Goal: Task Accomplishment & Management: Use online tool/utility

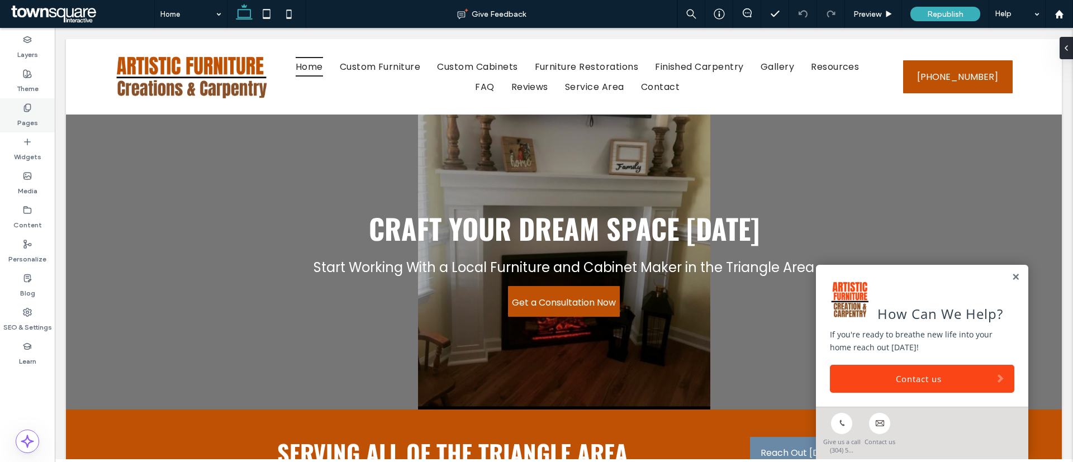
click at [22, 116] on label "Pages" at bounding box center [27, 120] width 21 height 16
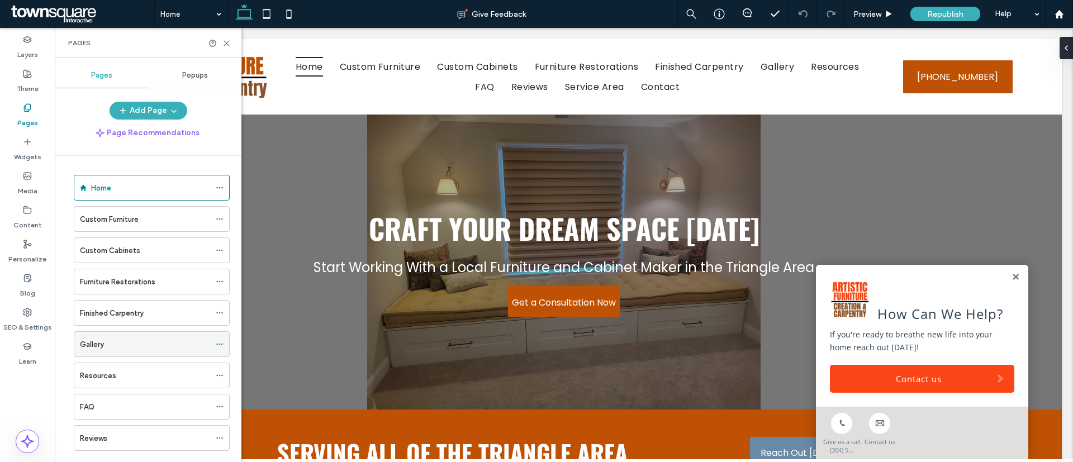
scroll to position [116, 0]
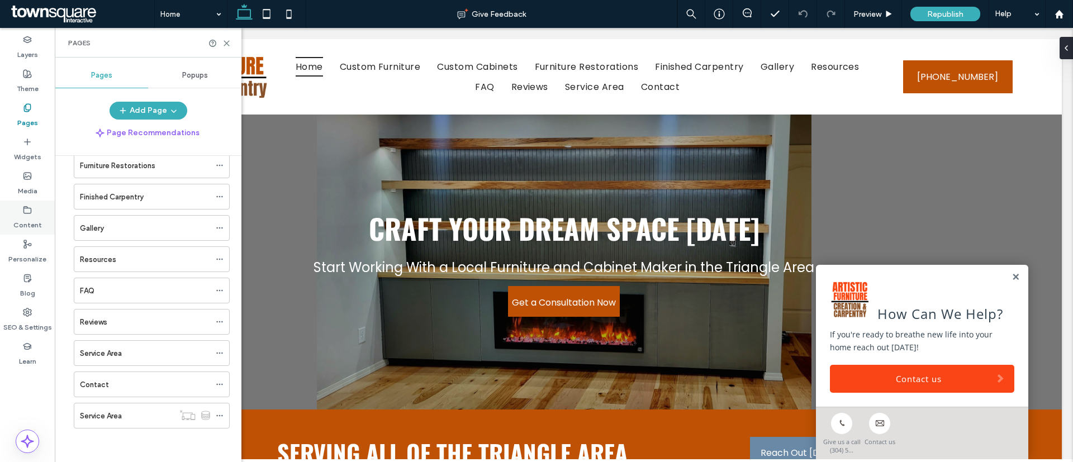
click at [22, 216] on label "Content" at bounding box center [27, 223] width 29 height 16
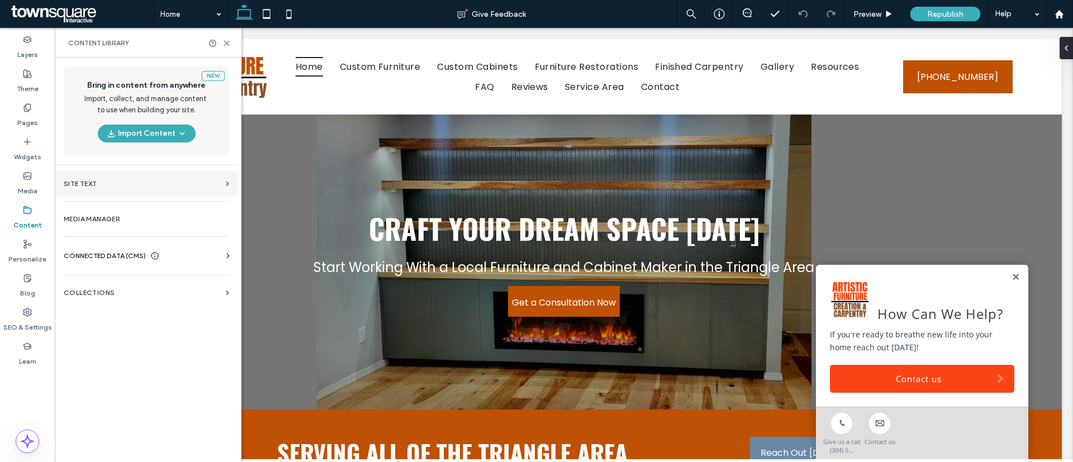
click at [109, 186] on label "Site Text" at bounding box center [143, 184] width 158 height 8
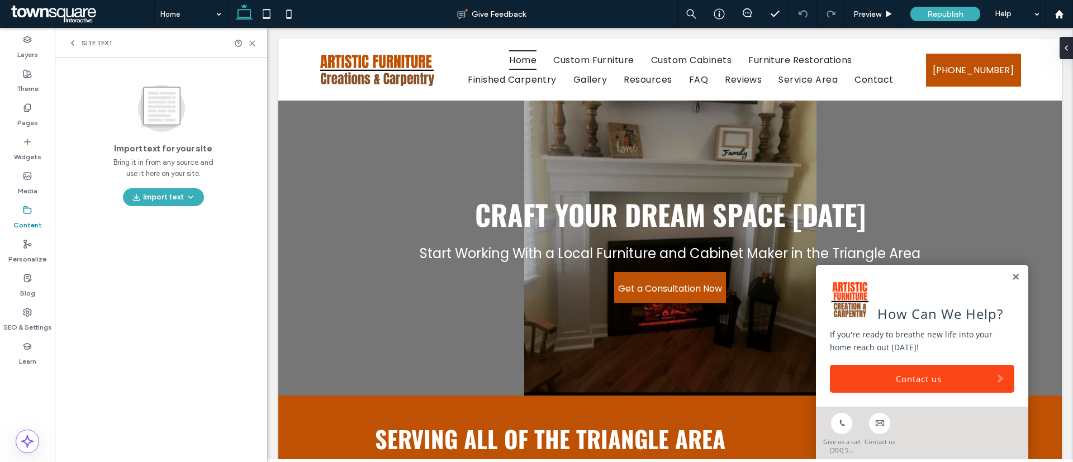
click at [25, 222] on label "Content" at bounding box center [27, 223] width 29 height 16
click at [25, 209] on icon at bounding box center [27, 210] width 9 height 9
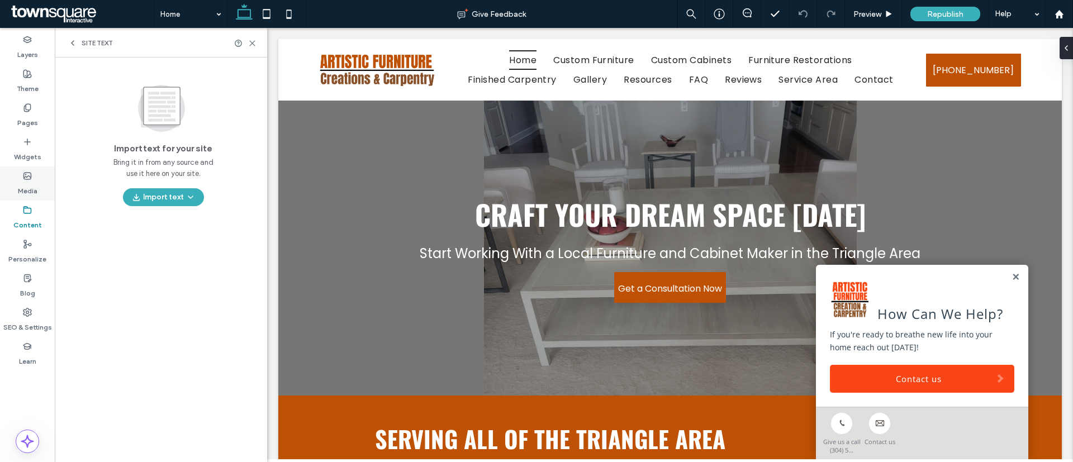
click at [25, 184] on label "Media" at bounding box center [28, 189] width 20 height 16
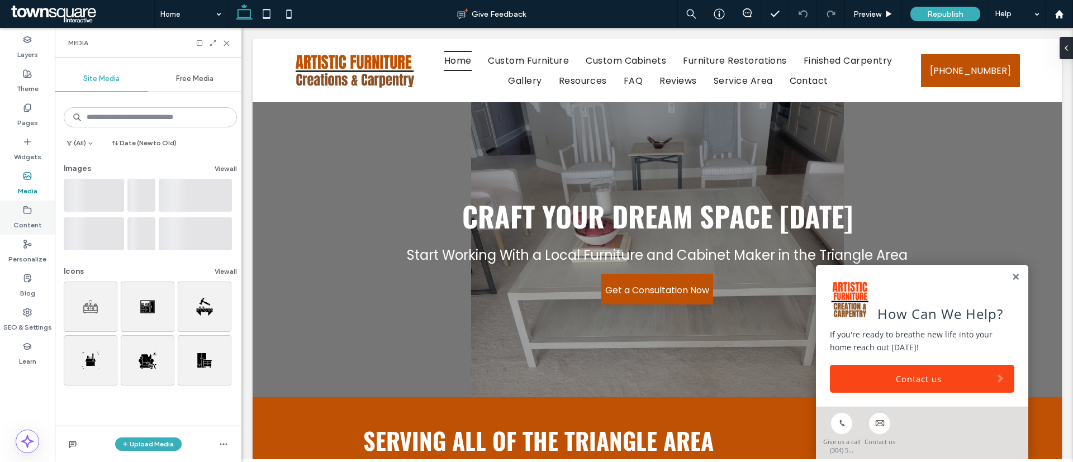
click at [23, 216] on label "Content" at bounding box center [27, 223] width 29 height 16
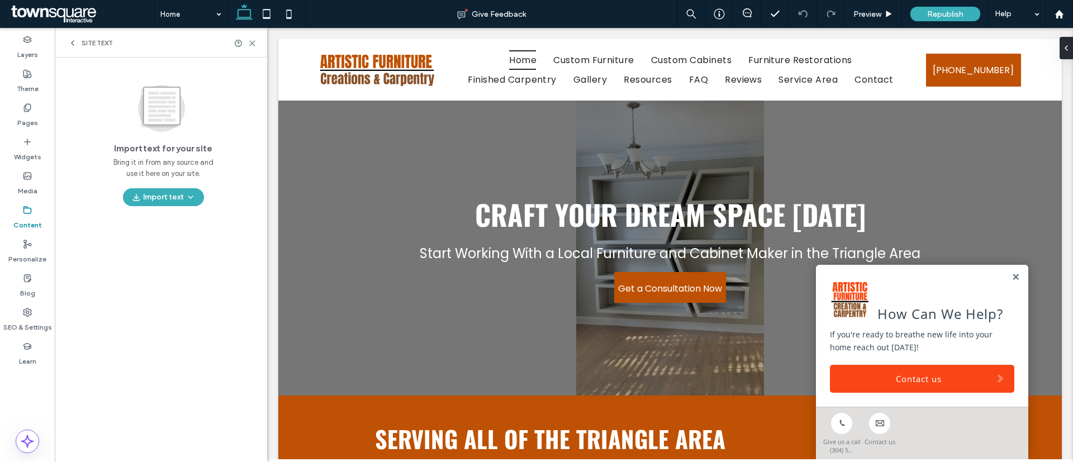
click at [73, 42] on icon at bounding box center [72, 43] width 9 height 9
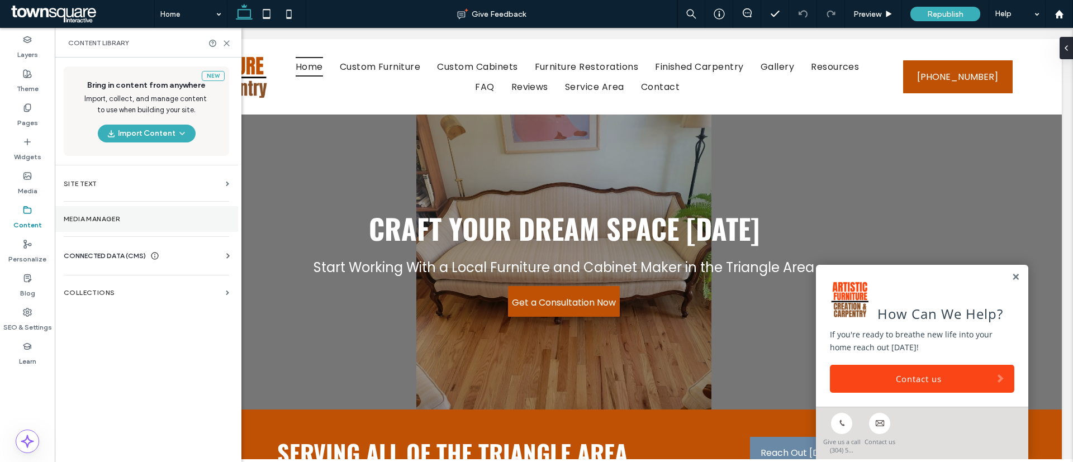
click at [109, 220] on label "Media Manager" at bounding box center [146, 219] width 165 height 8
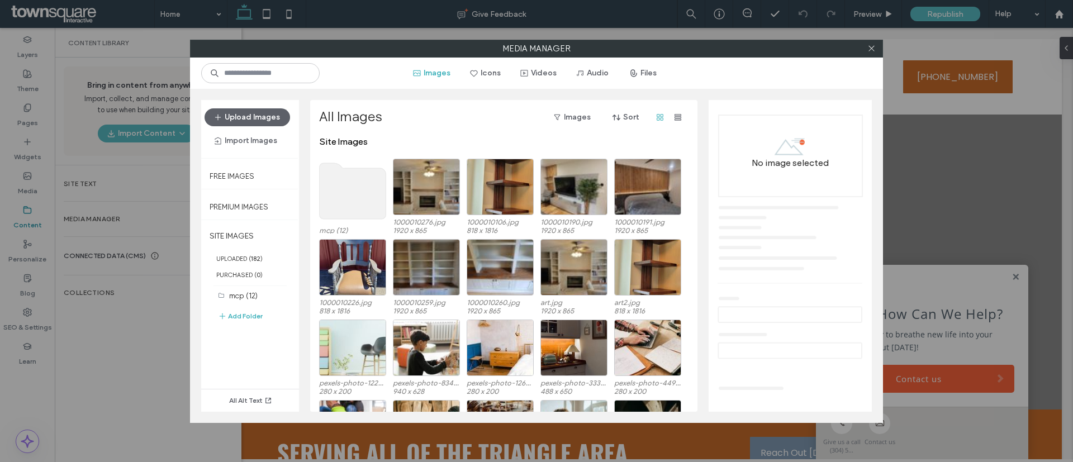
click at [109, 258] on div "Media Manager Images Icons Videos Audio Files Upload Images Import Images Free …" at bounding box center [536, 231] width 1073 height 462
drag, startPoint x: 871, startPoint y: 46, endPoint x: 730, endPoint y: 68, distance: 142.6
click at [871, 48] on icon at bounding box center [872, 48] width 8 height 8
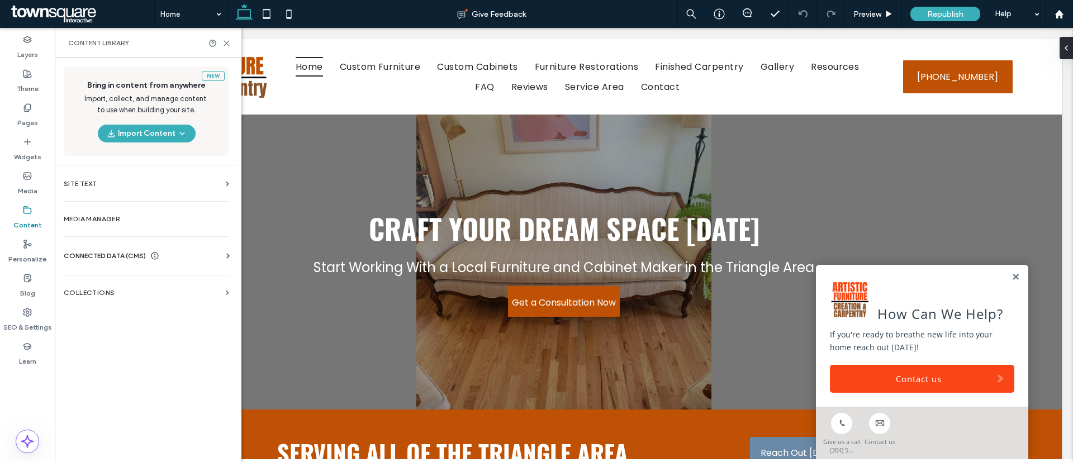
click at [116, 250] on span "CONNECTED DATA (CMS)" at bounding box center [105, 255] width 82 height 11
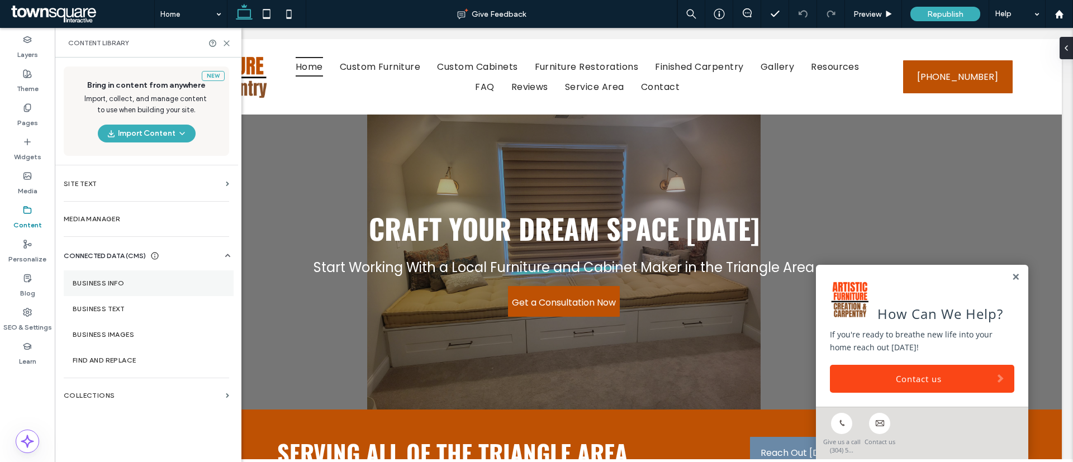
click at [114, 277] on section "Business Info" at bounding box center [149, 284] width 170 height 26
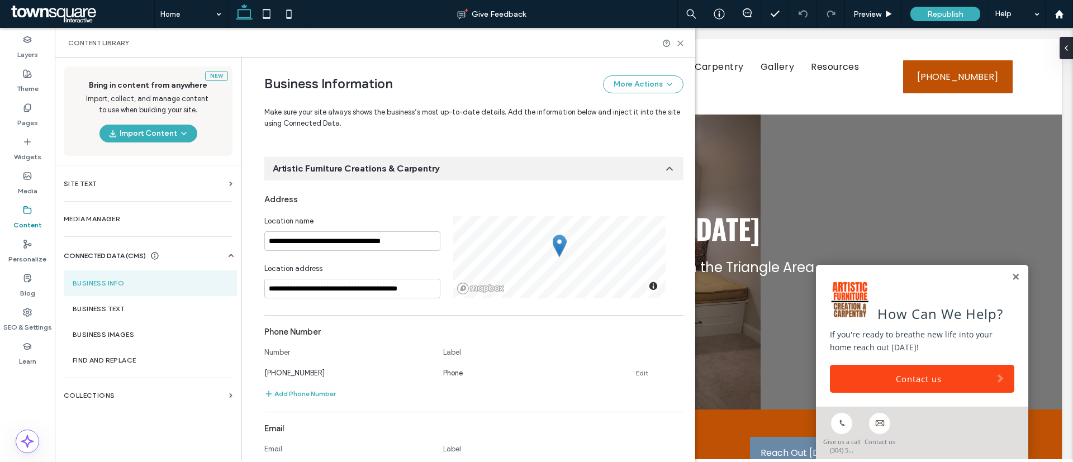
scroll to position [392, 0]
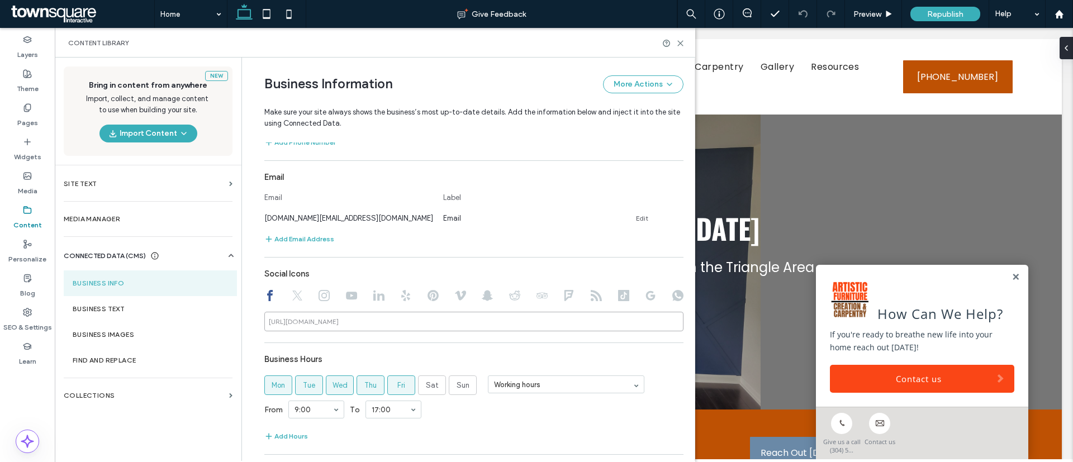
click at [355, 325] on input at bounding box center [473, 322] width 419 height 20
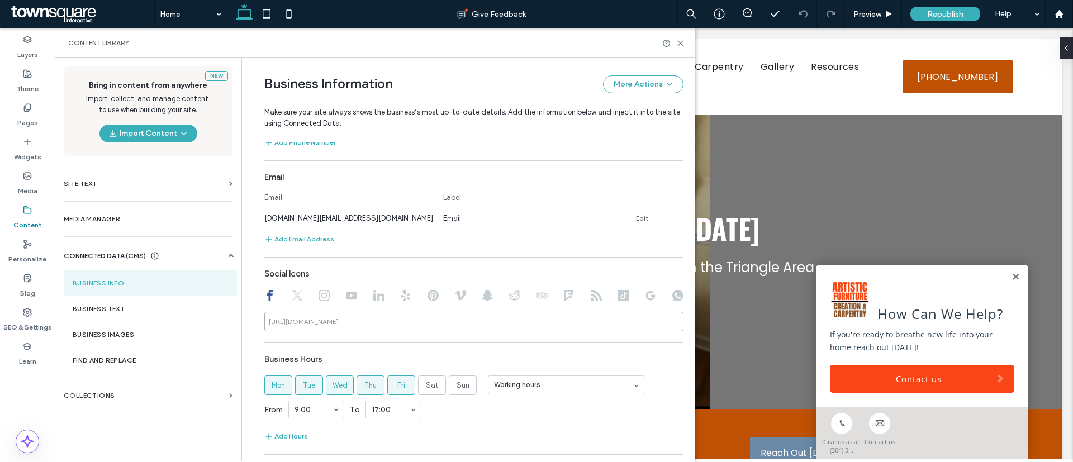
paste input "**********"
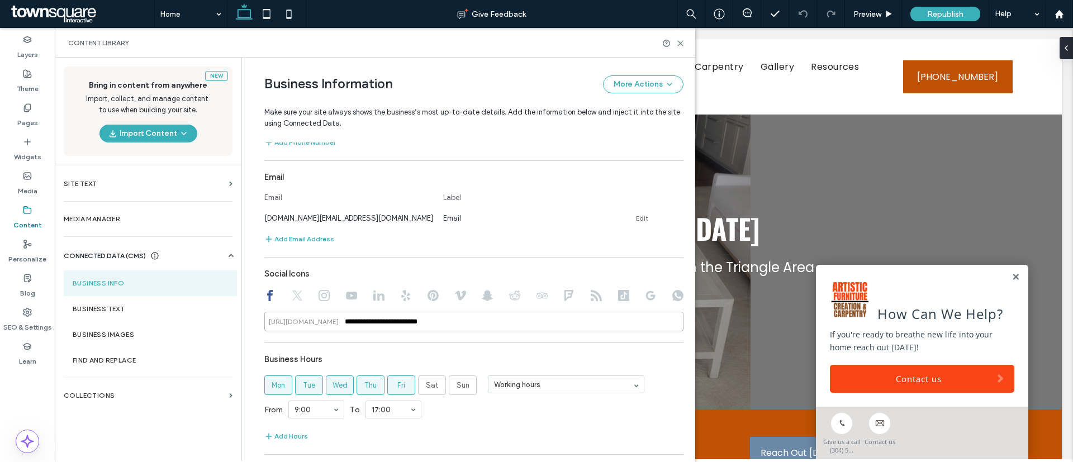
type input "**********"
click at [340, 325] on div "https://facebook.com/" at bounding box center [303, 322] width 79 height 10
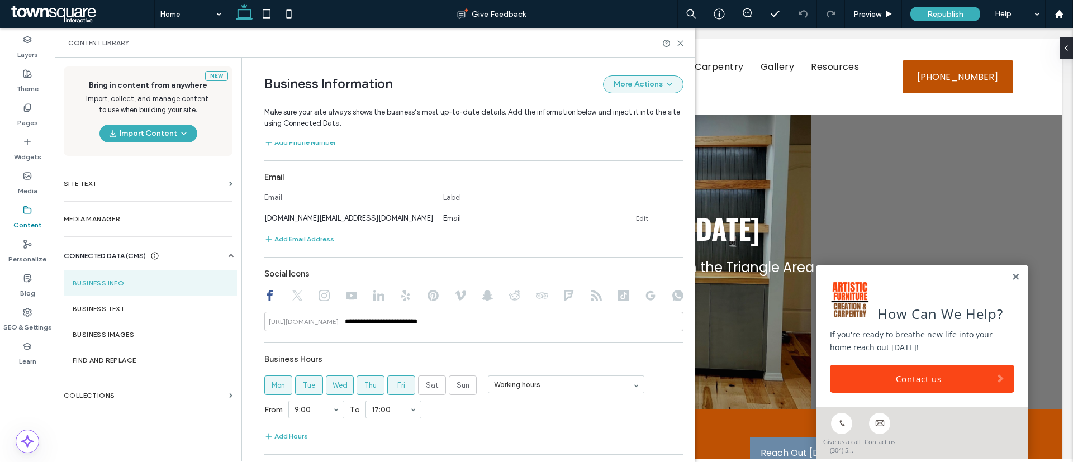
click at [650, 90] on button "More Actions" at bounding box center [643, 84] width 80 height 18
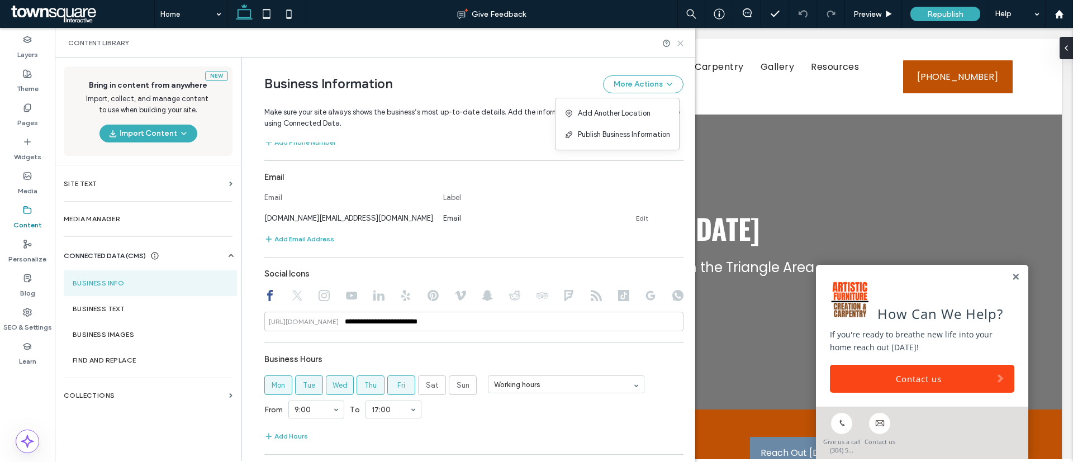
click at [681, 40] on icon at bounding box center [680, 43] width 8 height 8
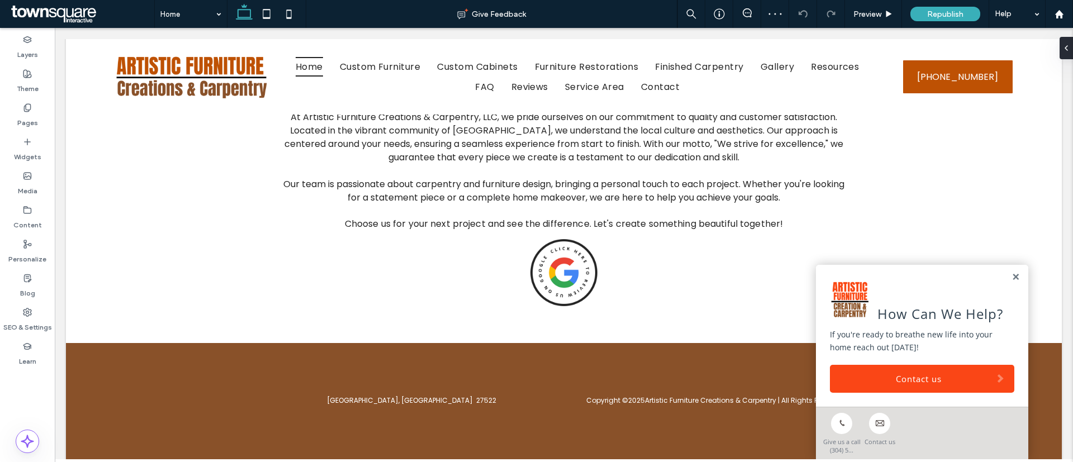
scroll to position [1509, 0]
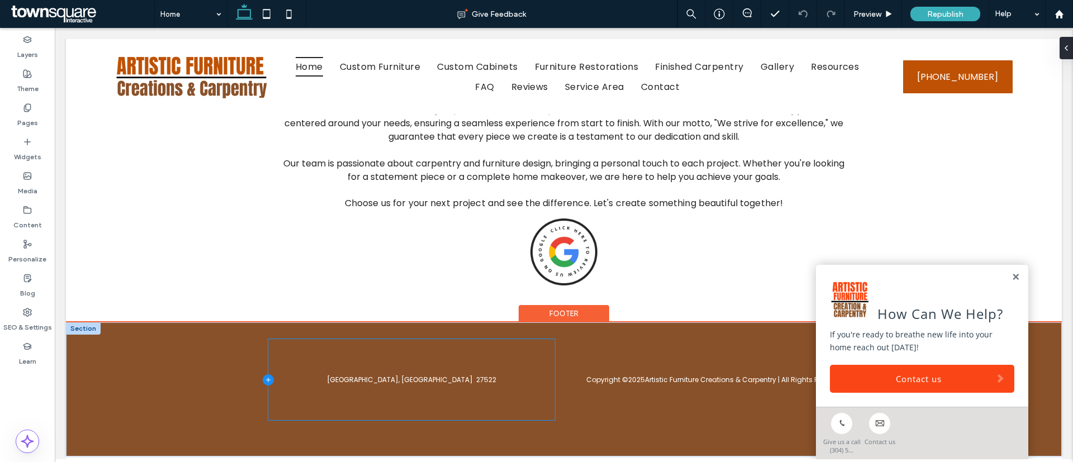
click at [263, 380] on icon at bounding box center [268, 380] width 11 height 11
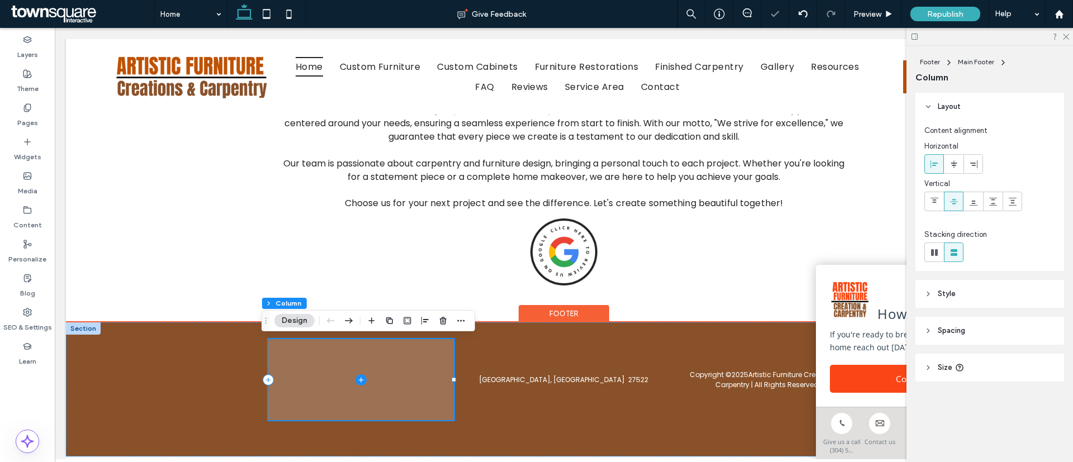
click at [361, 379] on icon at bounding box center [361, 379] width 1 height 5
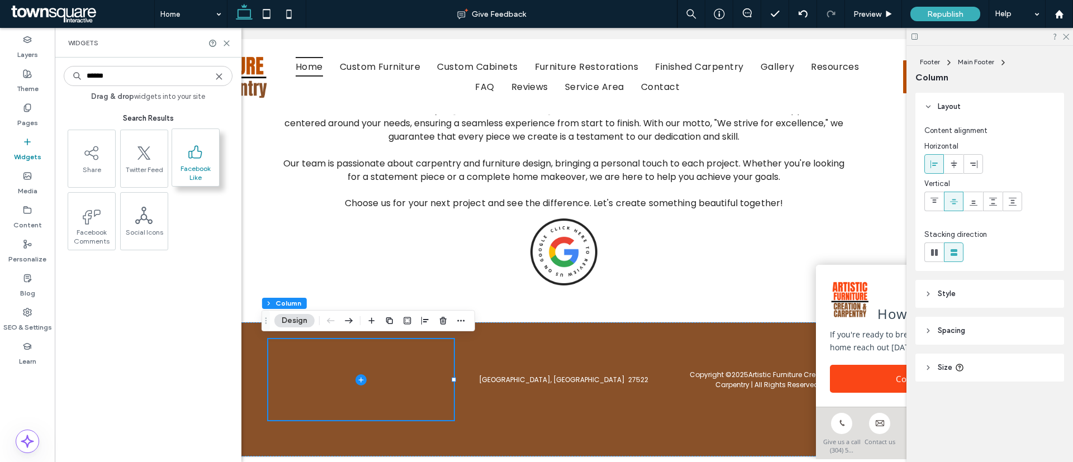
type input "******"
click at [203, 165] on span "Facebook Like" at bounding box center [195, 172] width 47 height 16
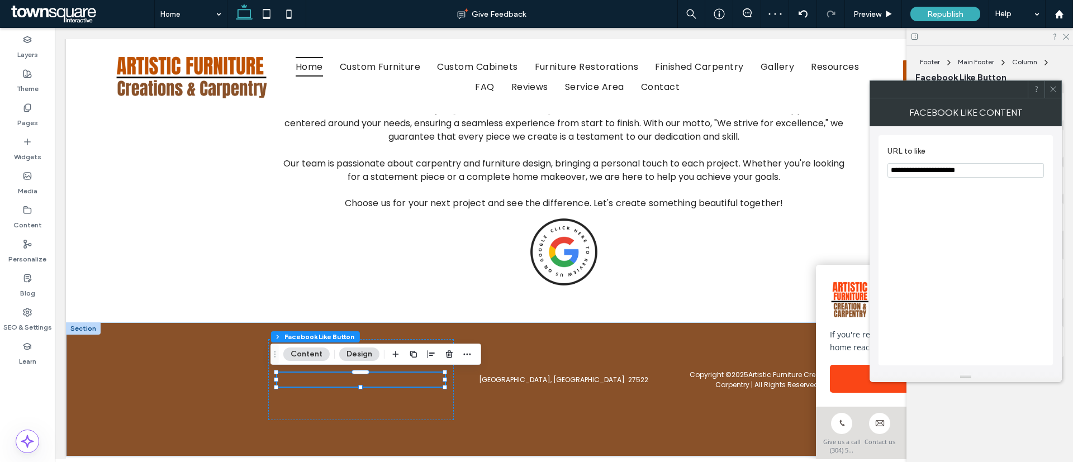
click at [966, 168] on input "URL to like" at bounding box center [966, 170] width 157 height 15
paste input "**********"
click at [891, 172] on input "URL to like" at bounding box center [966, 170] width 157 height 15
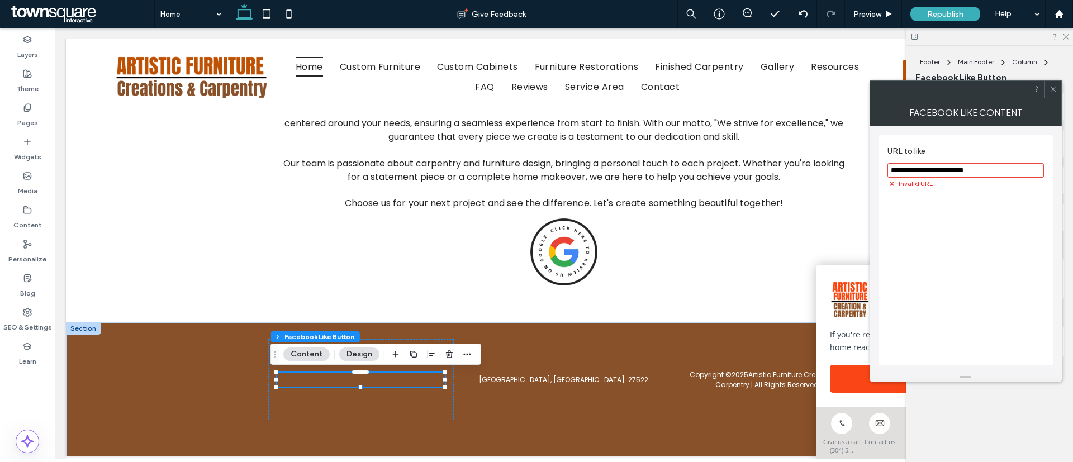
click at [946, 166] on input "URL to like" at bounding box center [966, 170] width 157 height 15
paste input "**********"
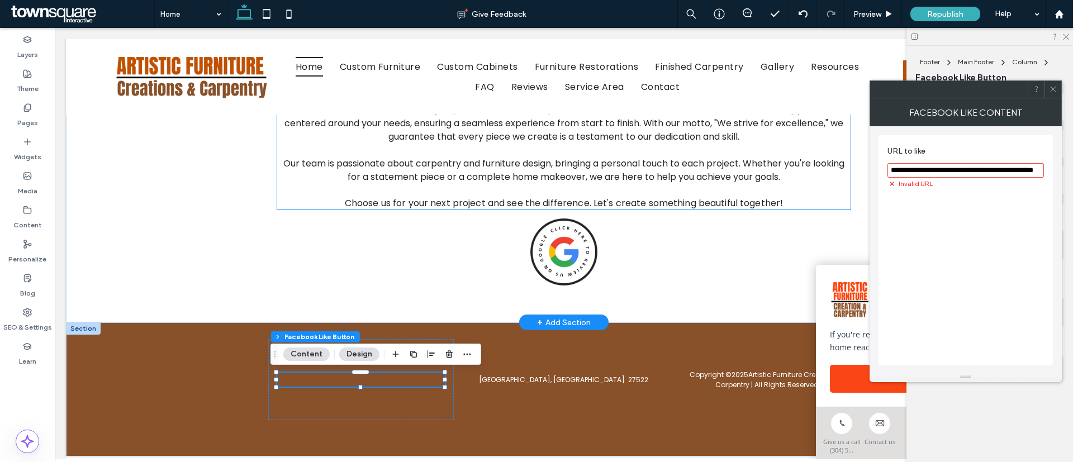
scroll to position [0, 31]
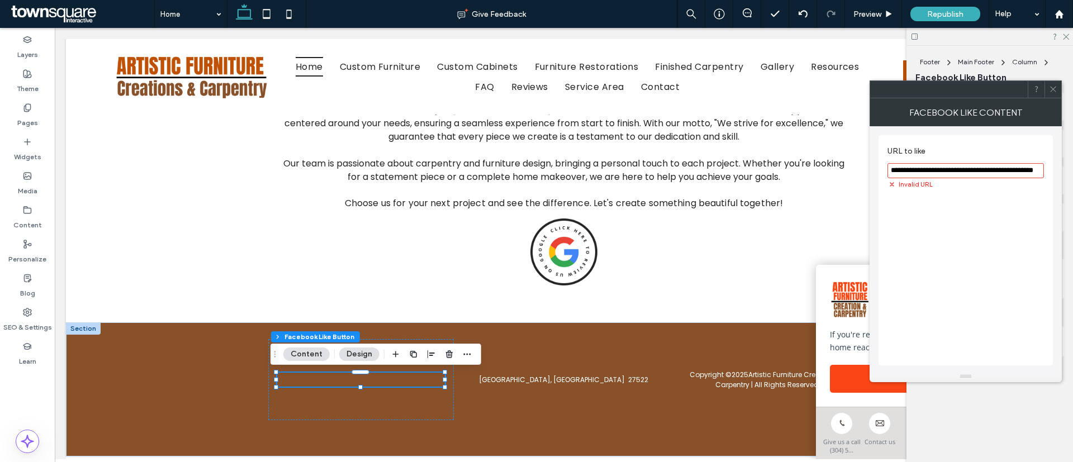
type input "**********"
click at [1011, 146] on section "URL to like" at bounding box center [966, 162] width 157 height 43
click at [979, 165] on input "URL to like" at bounding box center [966, 170] width 157 height 15
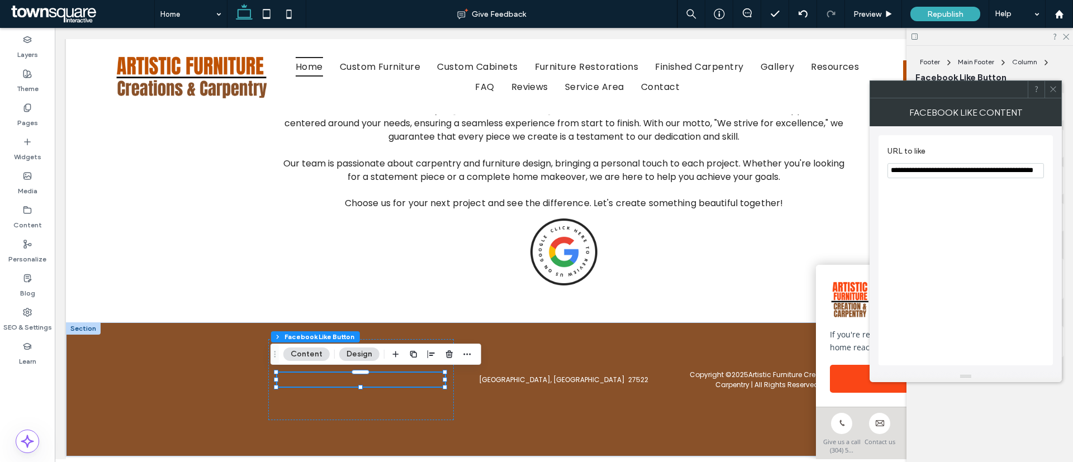
drag, startPoint x: 979, startPoint y: 165, endPoint x: 984, endPoint y: 146, distance: 19.1
click at [983, 151] on section "URL to like" at bounding box center [966, 162] width 157 height 43
click at [1055, 91] on use at bounding box center [1053, 90] width 6 height 6
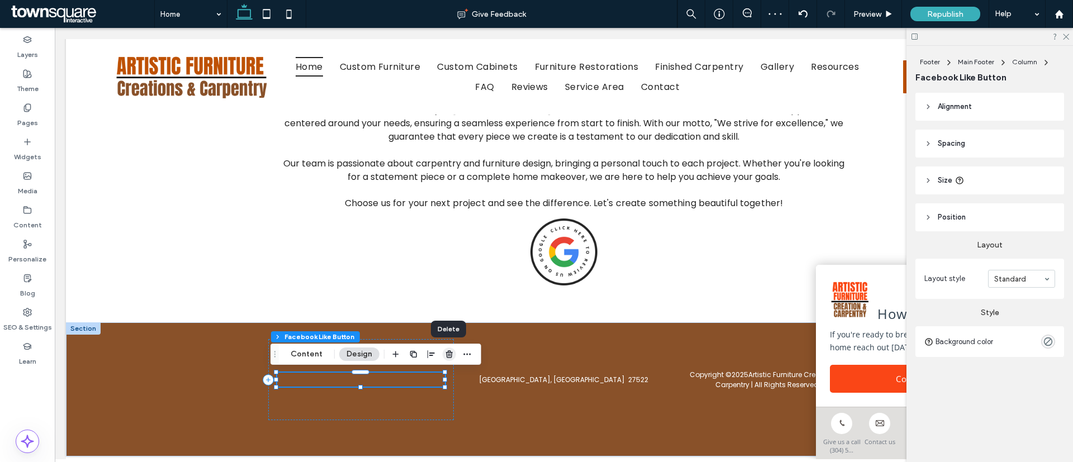
click at [452, 358] on icon "button" at bounding box center [449, 354] width 9 height 9
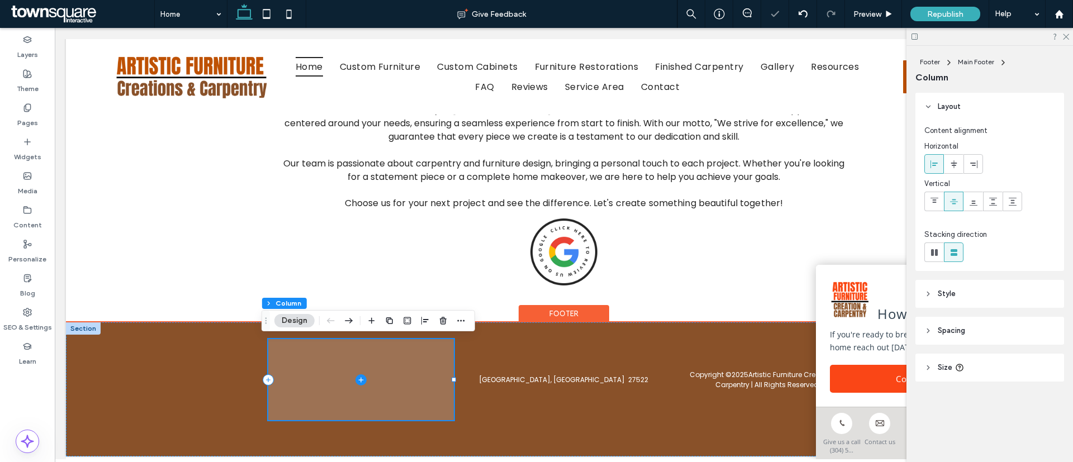
click at [357, 379] on icon at bounding box center [361, 380] width 11 height 11
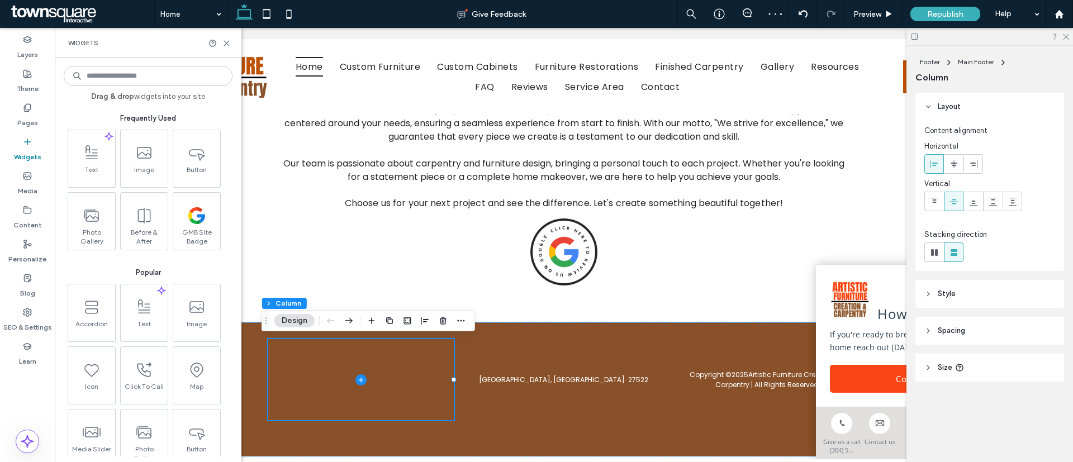
click at [116, 78] on input at bounding box center [148, 76] width 169 height 20
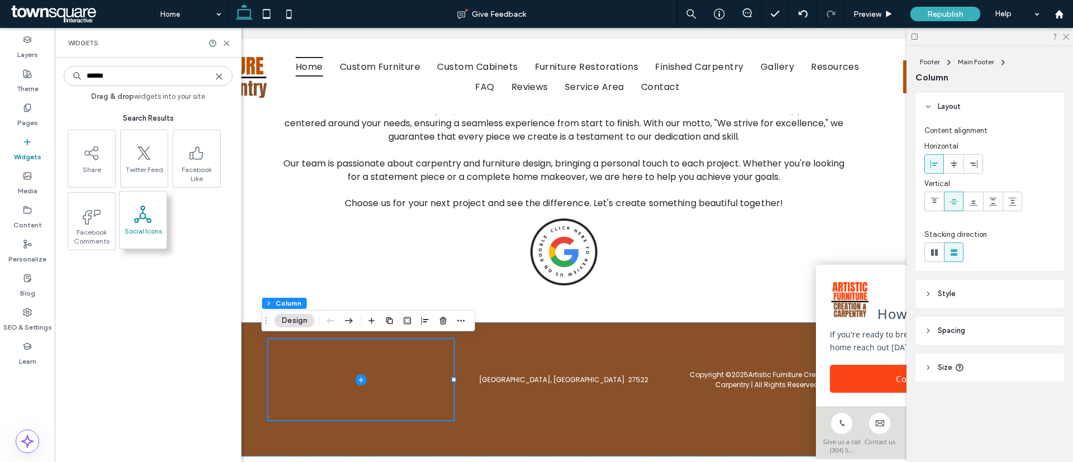
type input "******"
click at [153, 214] on span at bounding box center [143, 214] width 47 height 25
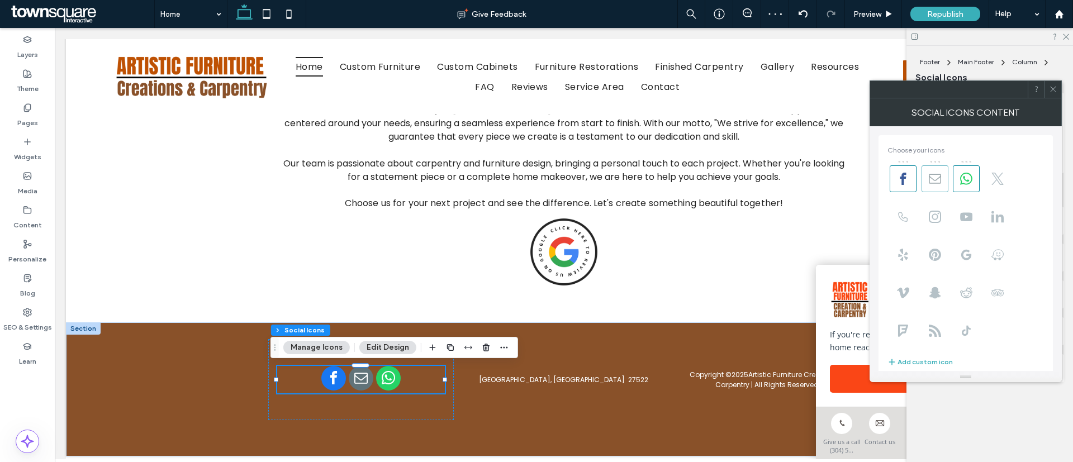
click at [941, 184] on span at bounding box center [935, 178] width 27 height 27
click at [962, 174] on use at bounding box center [966, 179] width 12 height 12
click at [1054, 93] on span at bounding box center [1053, 89] width 8 height 17
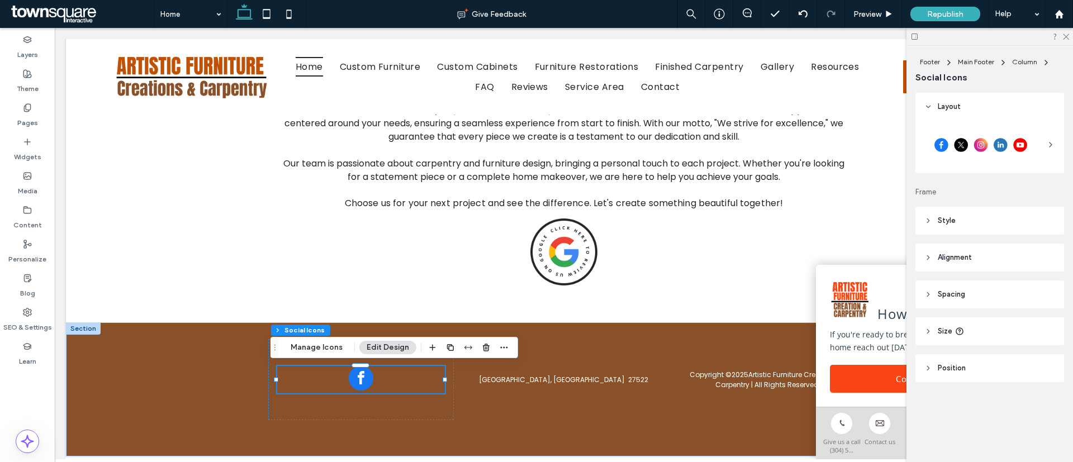
click at [983, 148] on div at bounding box center [981, 145] width 113 height 28
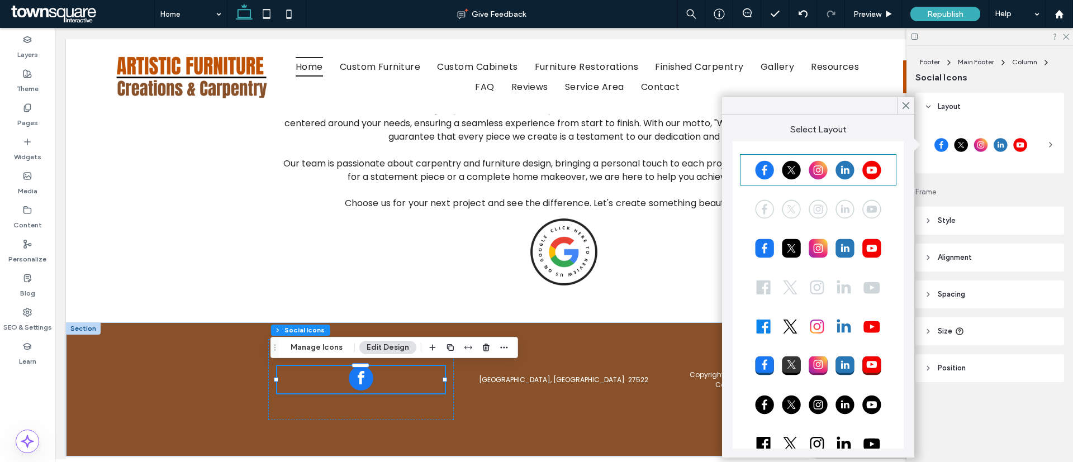
click at [779, 246] on div at bounding box center [818, 248] width 153 height 28
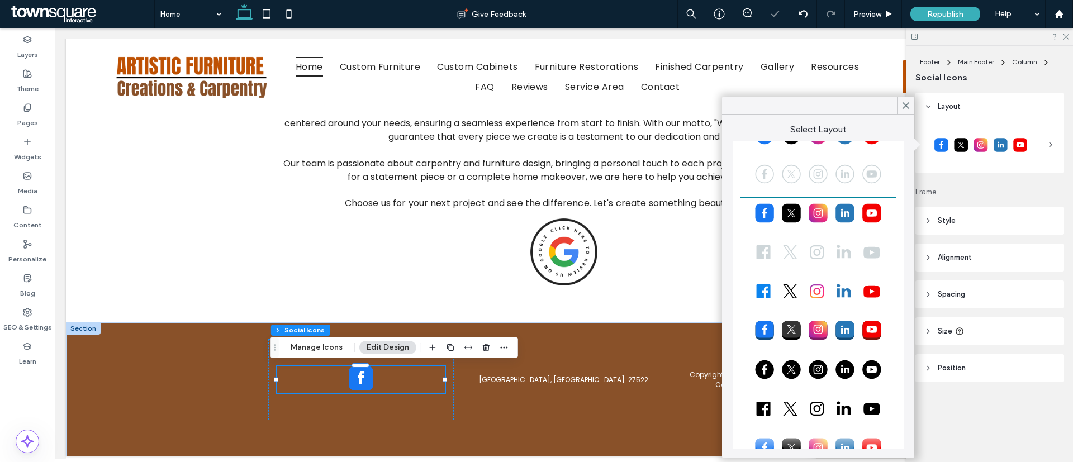
scroll to position [63, 0]
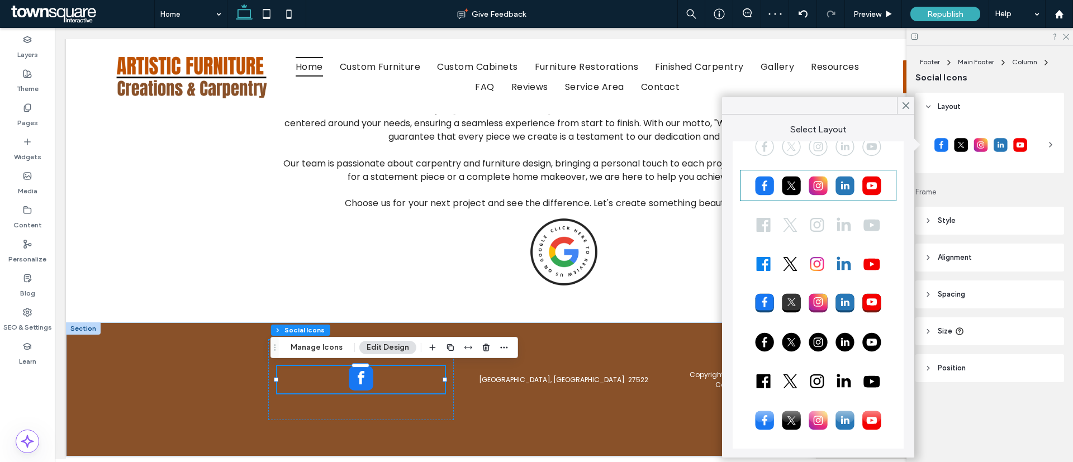
click at [792, 262] on div at bounding box center [818, 264] width 153 height 28
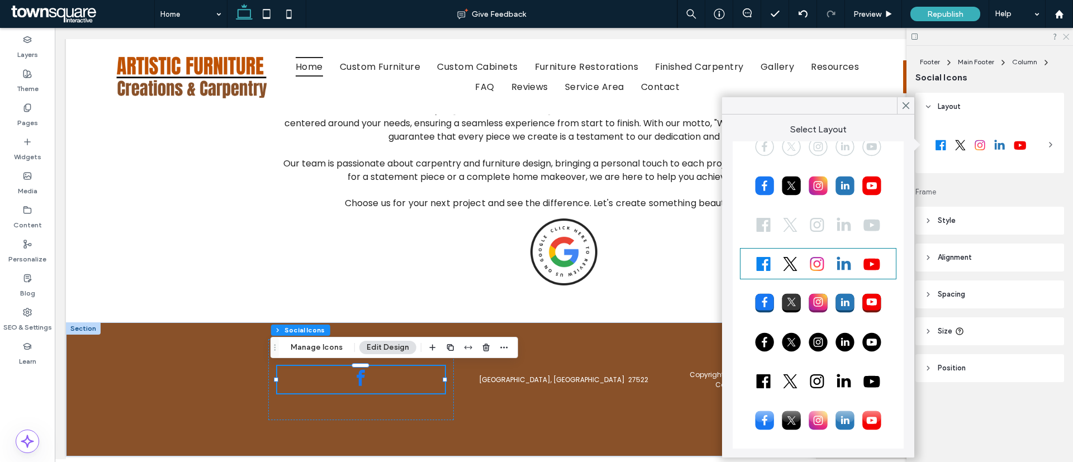
click at [1063, 34] on icon at bounding box center [1065, 35] width 7 height 7
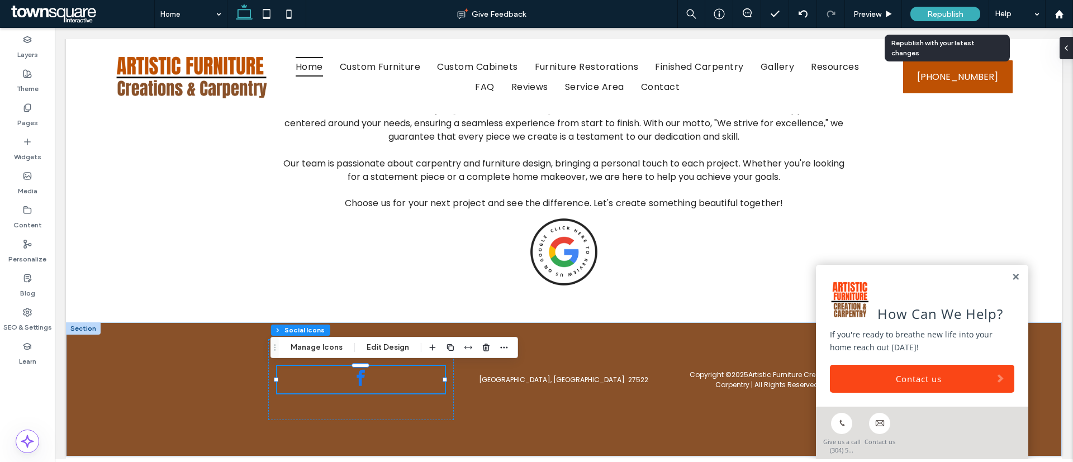
click at [939, 18] on div "Republish" at bounding box center [946, 14] width 70 height 15
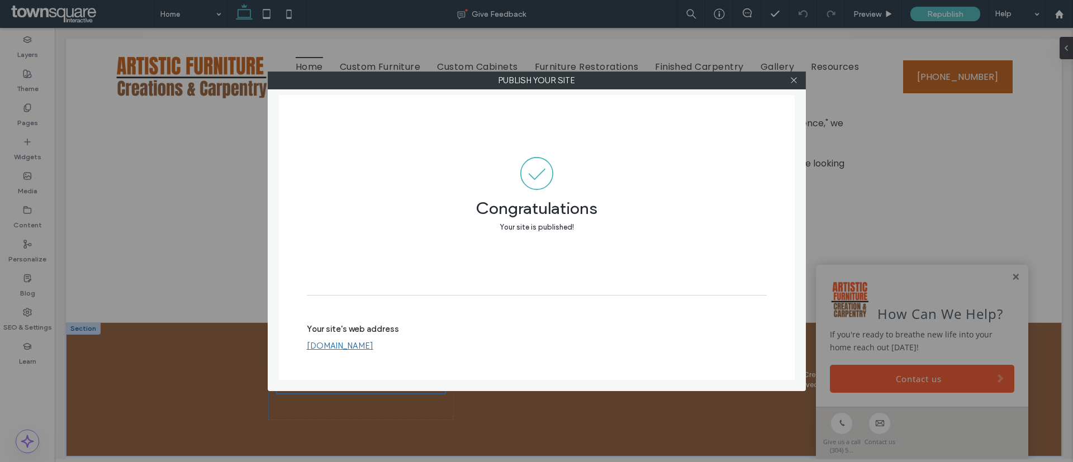
click at [779, 41] on div "Publish your site Congratulations Your site is published! Your site's web addre…" at bounding box center [536, 231] width 1073 height 462
click at [795, 80] on icon at bounding box center [794, 80] width 8 height 8
